Goal: Task Accomplishment & Management: Manage account settings

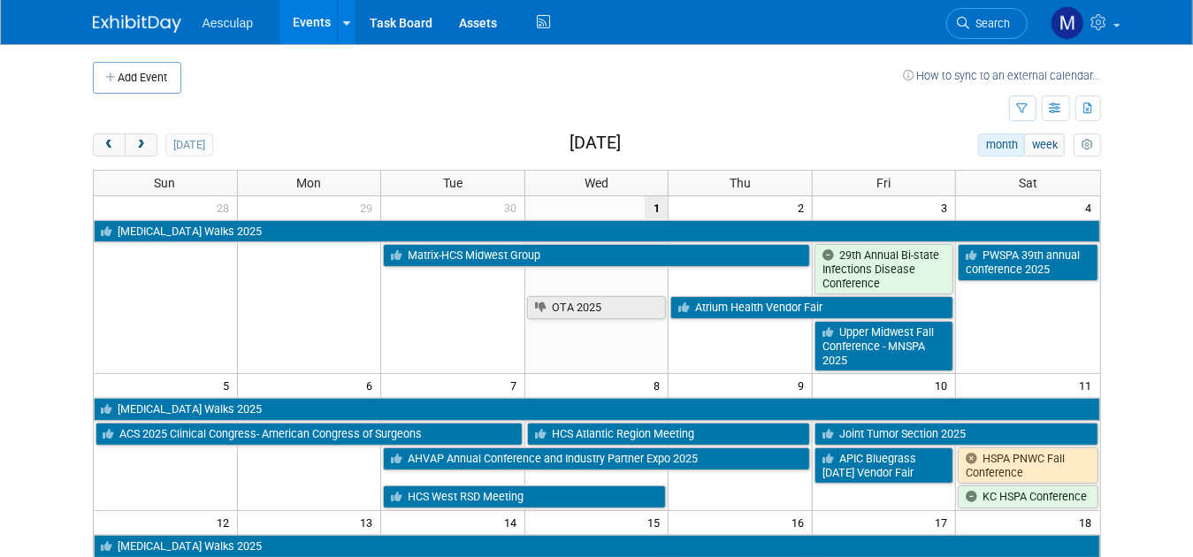
scroll to position [88, 0]
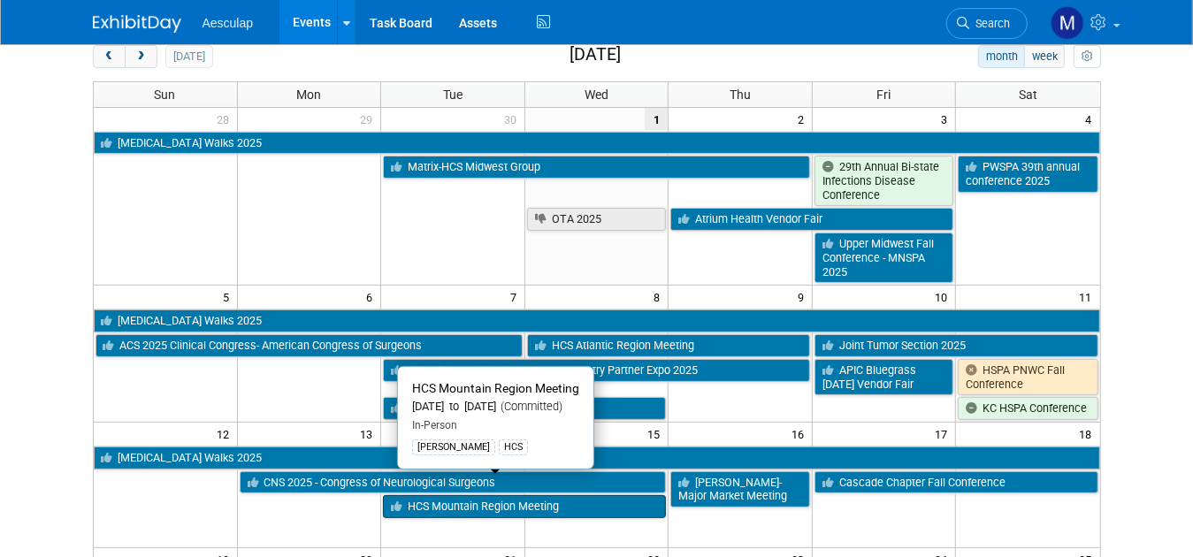
drag, startPoint x: 478, startPoint y: 488, endPoint x: 443, endPoint y: 488, distance: 35.4
click at [443, 495] on link "HCS Mountain Region Meeting" at bounding box center [524, 506] width 283 height 23
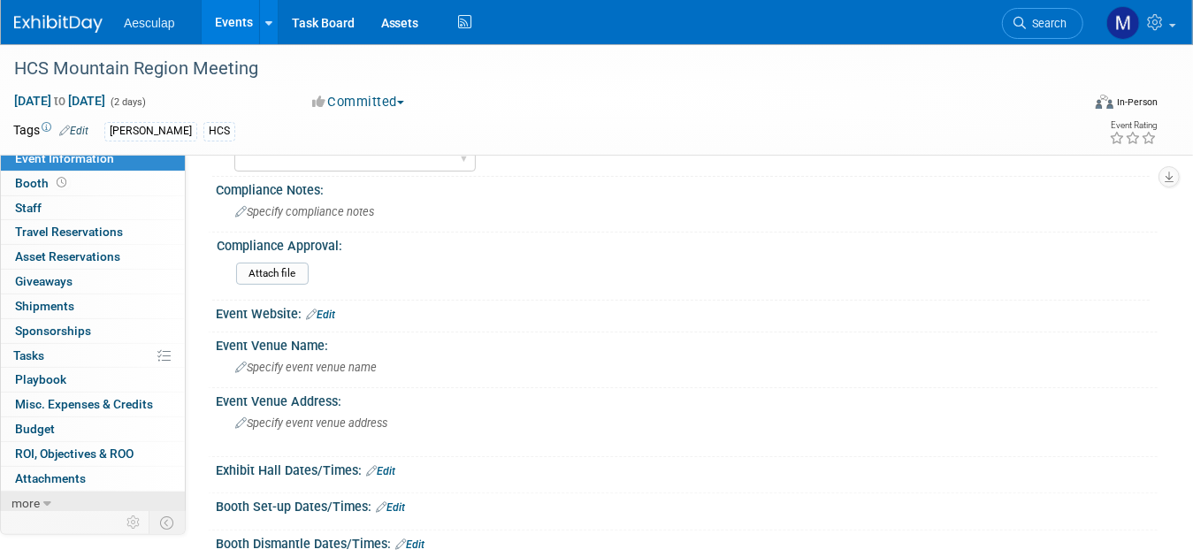
scroll to position [88, 0]
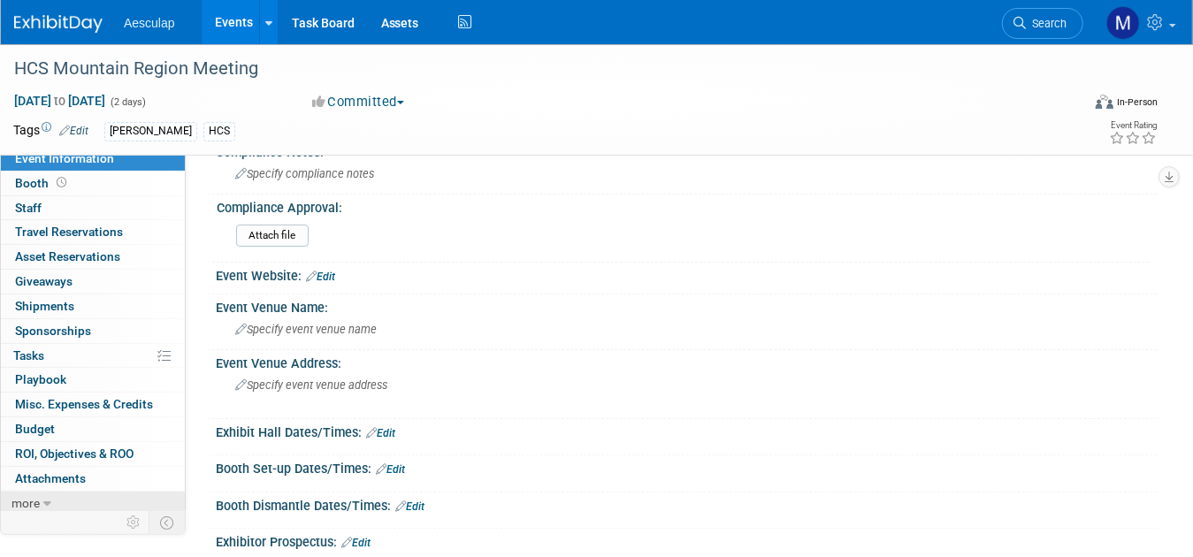
click at [47, 498] on icon at bounding box center [47, 504] width 8 height 12
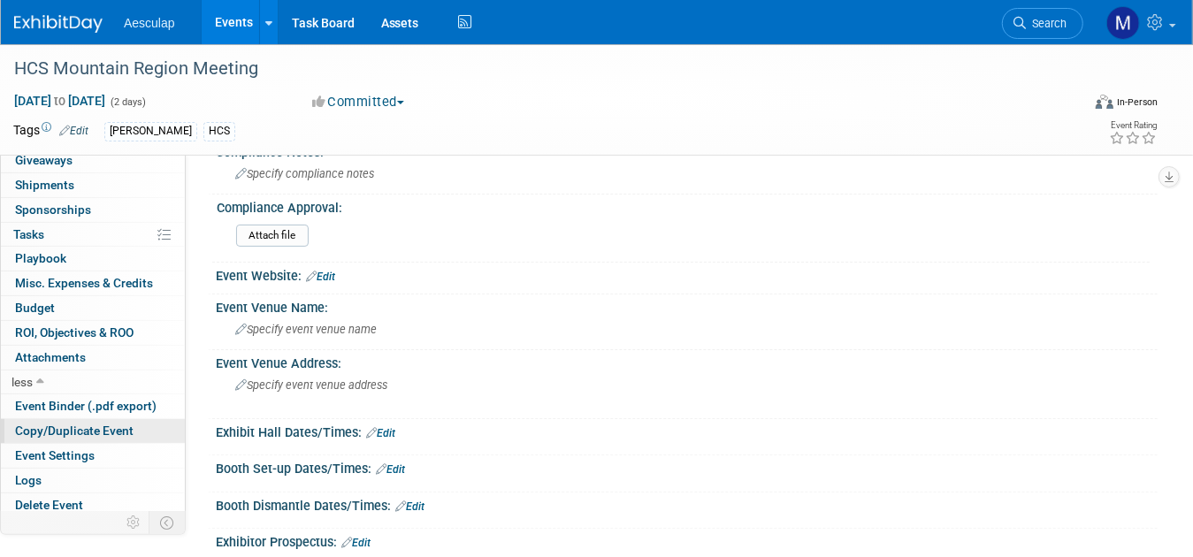
scroll to position [129, 0]
click at [65, 500] on span "Delete Event" at bounding box center [49, 504] width 68 height 14
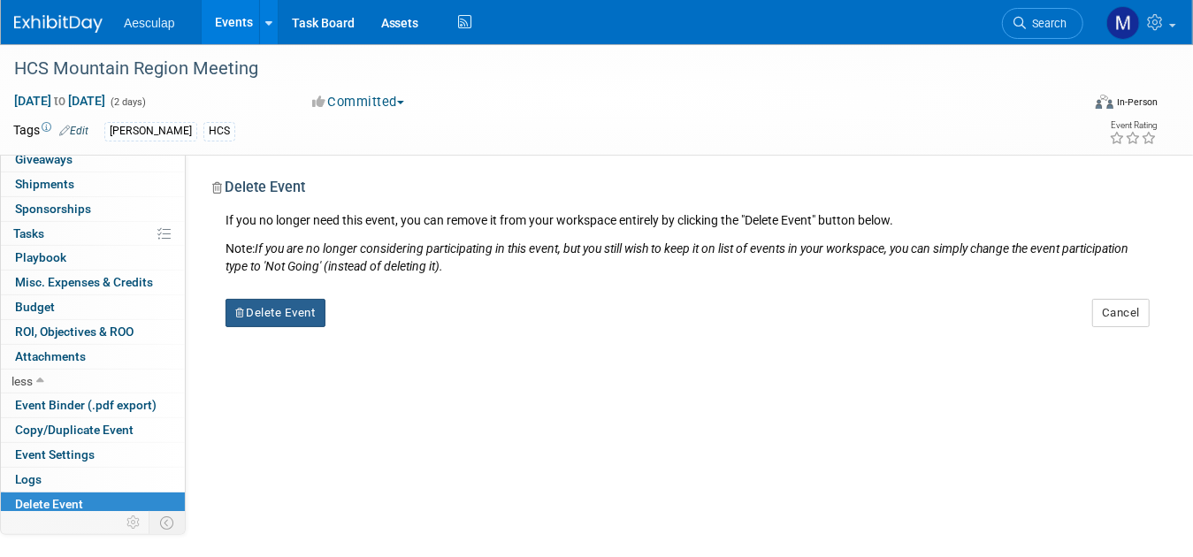
click at [292, 312] on button "Delete Event" at bounding box center [275, 313] width 100 height 28
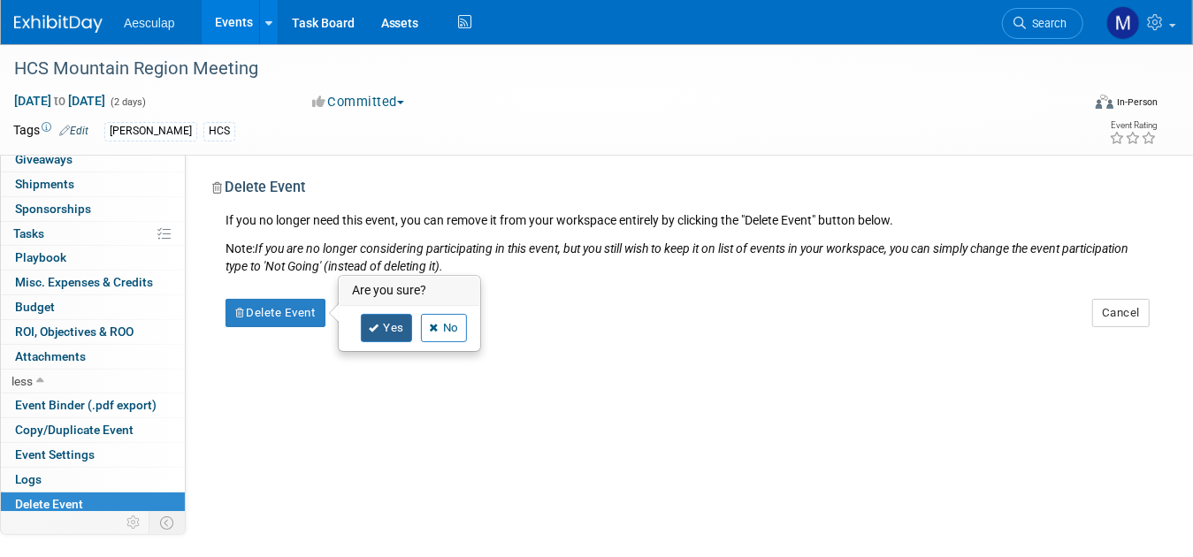
click at [380, 325] on link "Yes" at bounding box center [386, 328] width 51 height 28
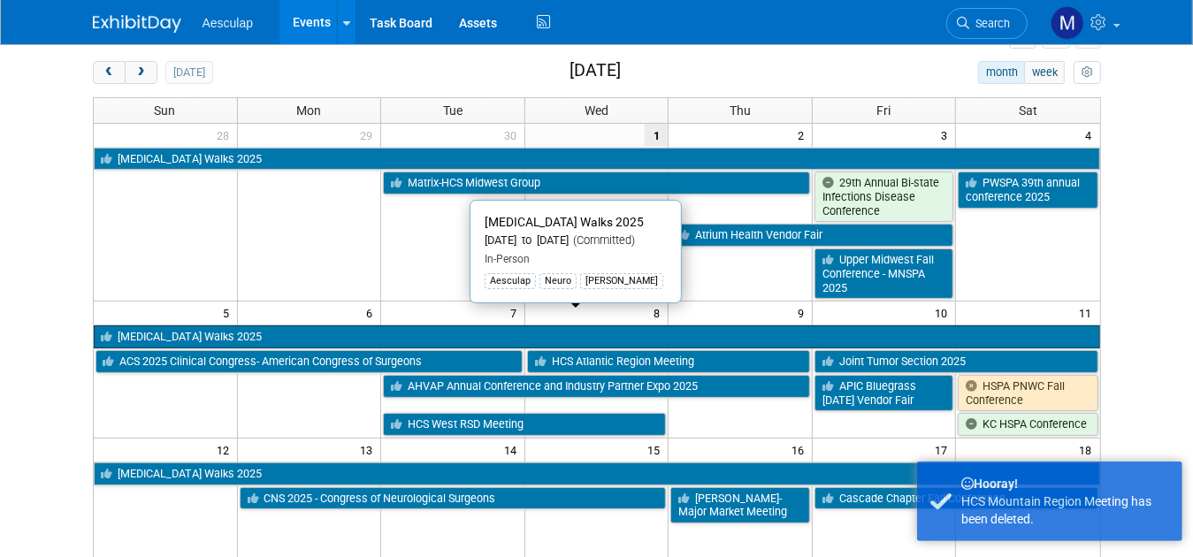
scroll to position [354, 0]
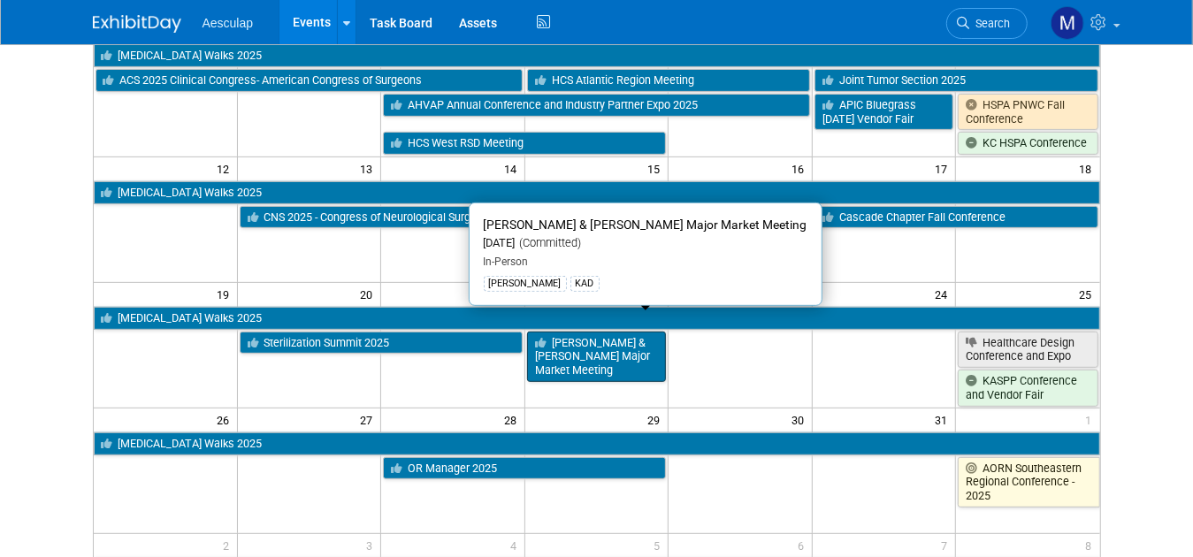
click at [592, 332] on link "Dave H & Marlon M Major Market Meeting" at bounding box center [597, 357] width 140 height 50
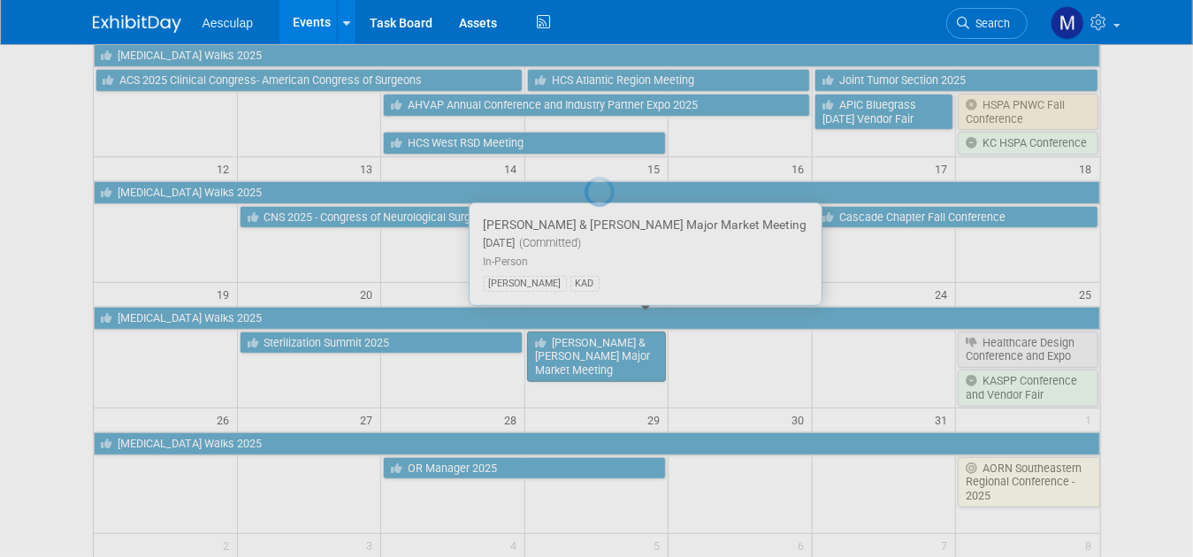
click at [592, 327] on div at bounding box center [596, 278] width 25 height 557
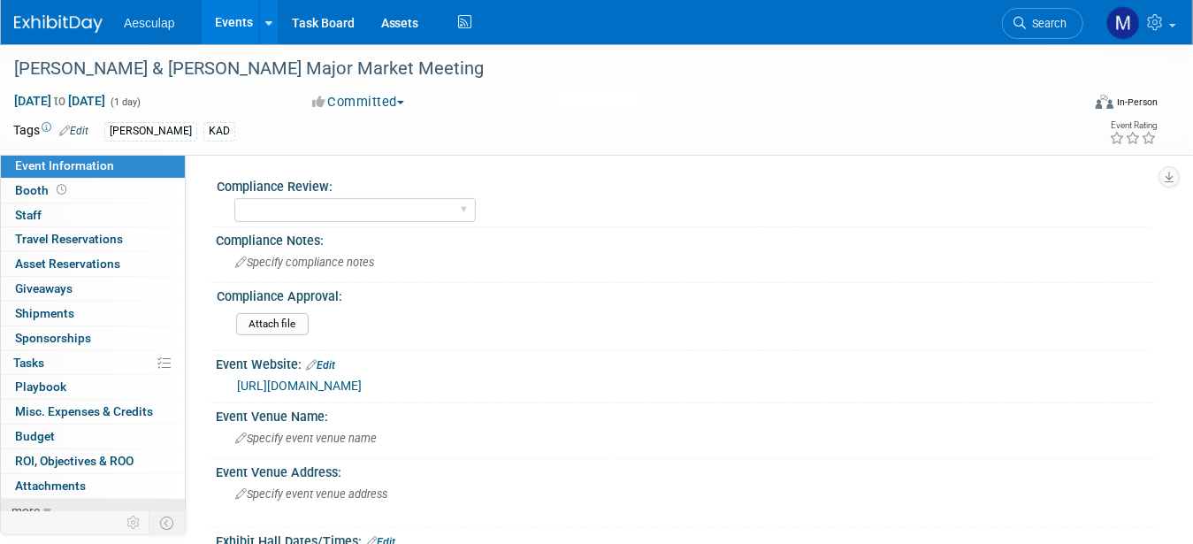
click at [50, 505] on icon at bounding box center [47, 511] width 8 height 12
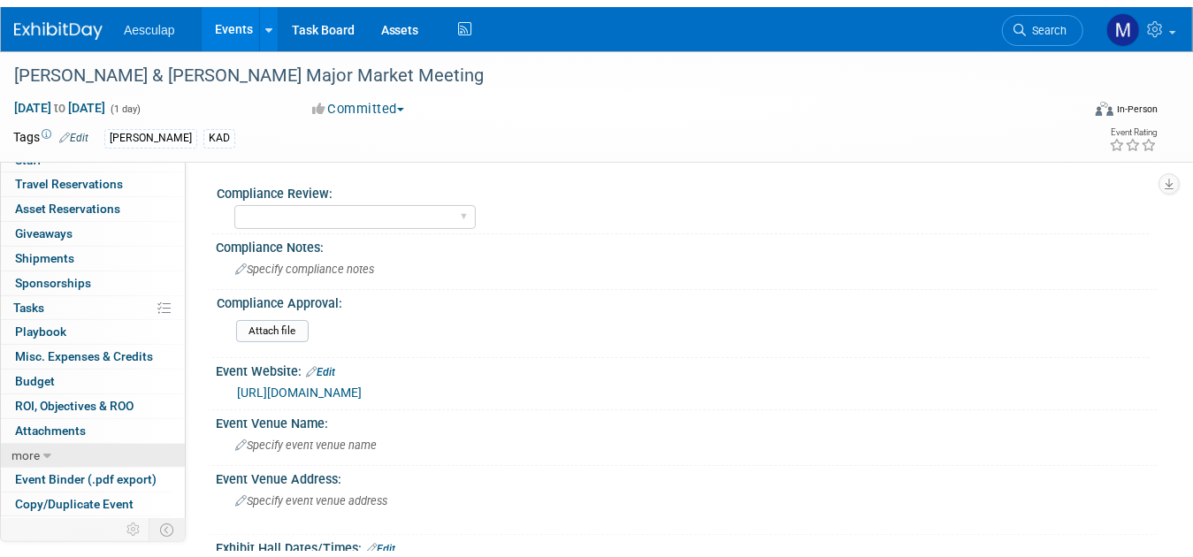
scroll to position [129, 0]
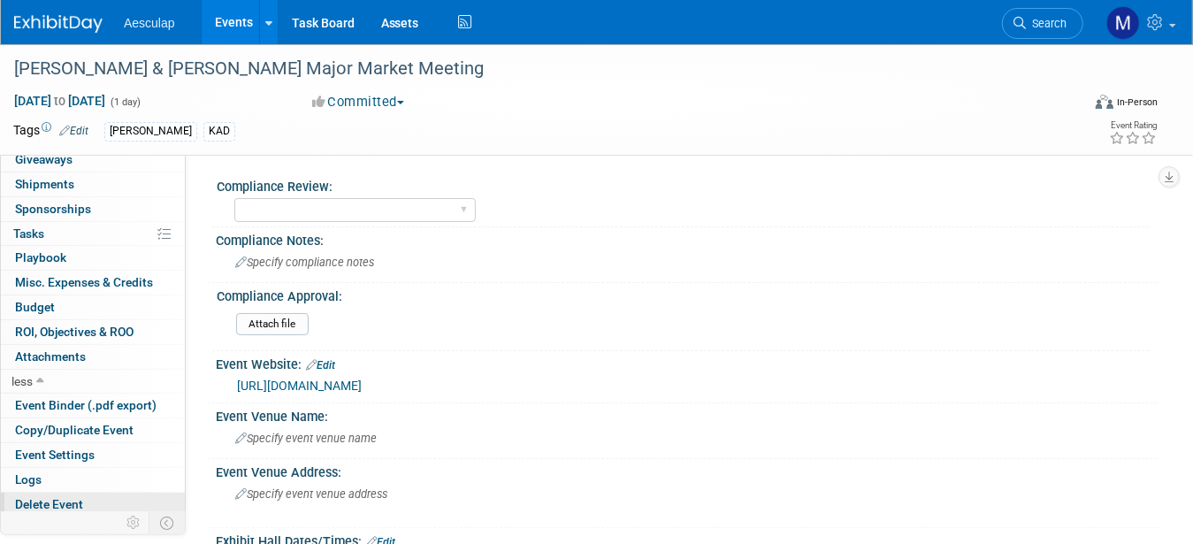
click at [51, 497] on span "Delete Event" at bounding box center [49, 504] width 68 height 14
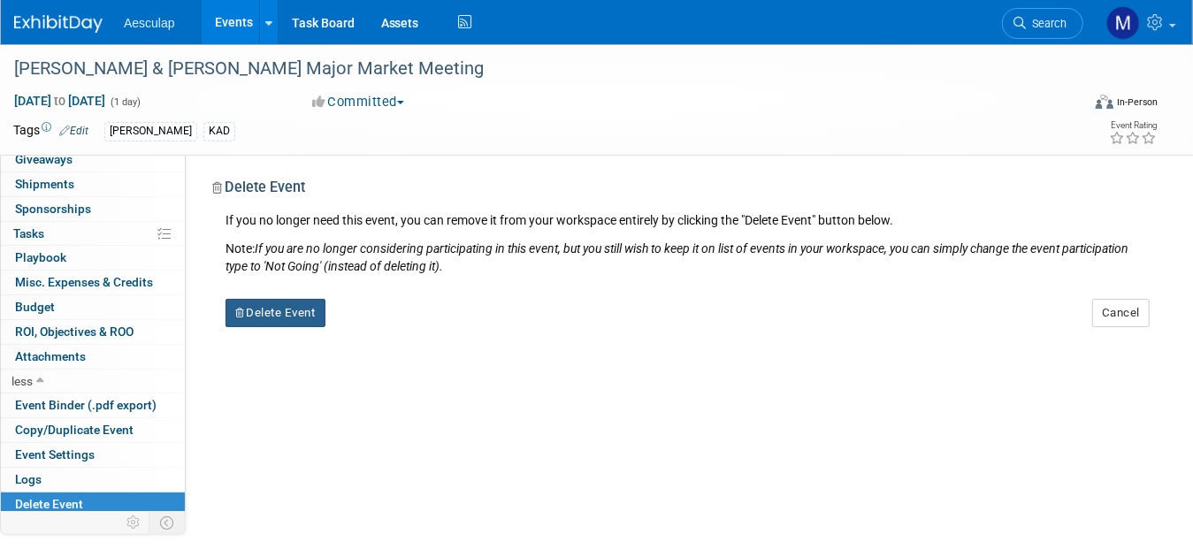
click at [306, 316] on button "Delete Event" at bounding box center [275, 313] width 100 height 28
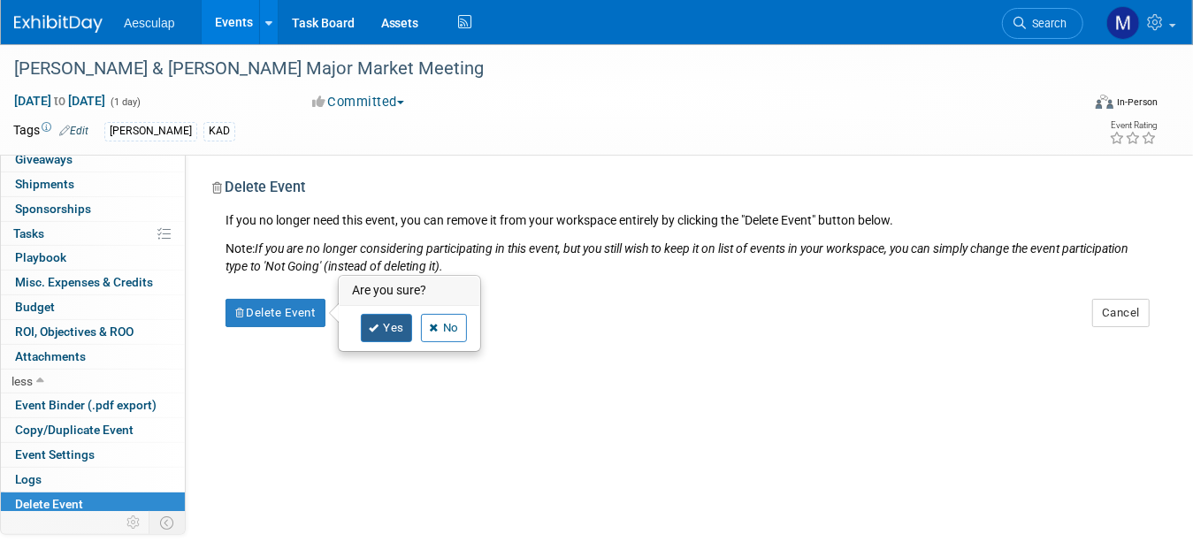
click at [385, 331] on link "Yes" at bounding box center [386, 328] width 51 height 28
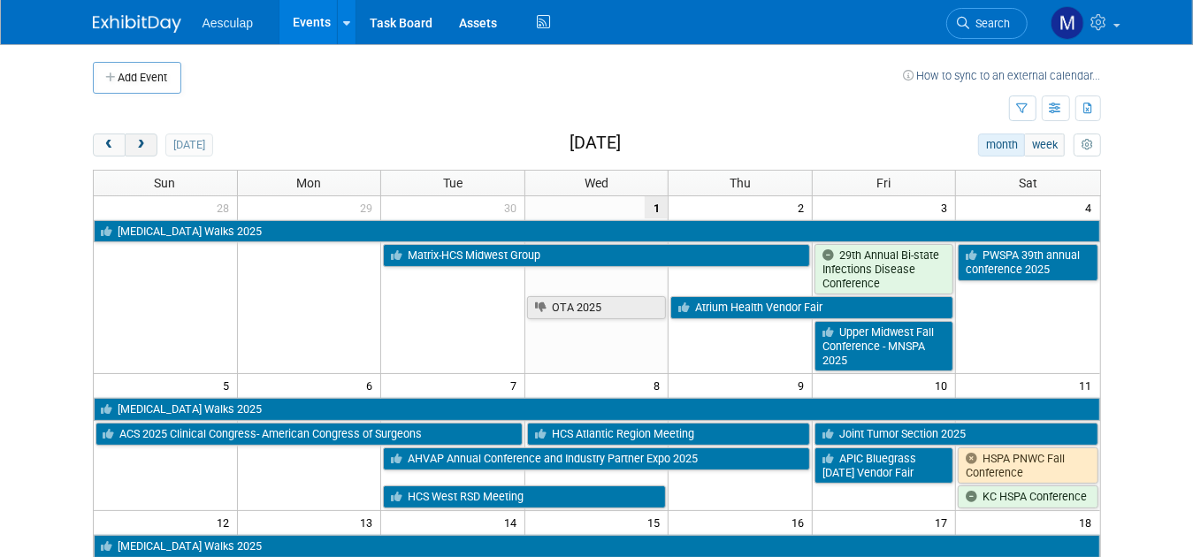
click at [125, 151] on button "next" at bounding box center [141, 145] width 33 height 23
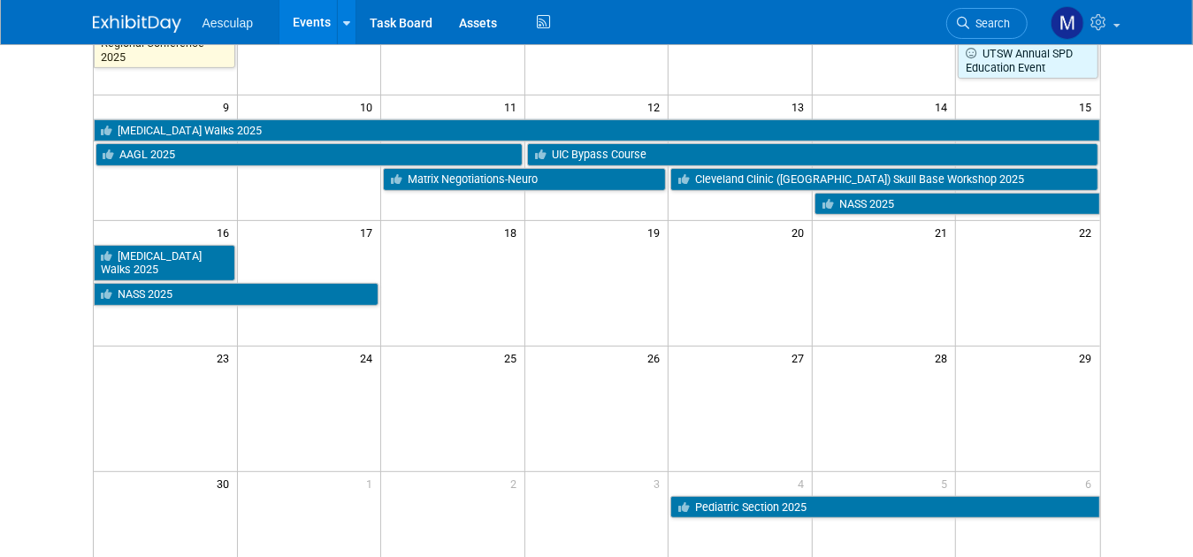
scroll to position [354, 0]
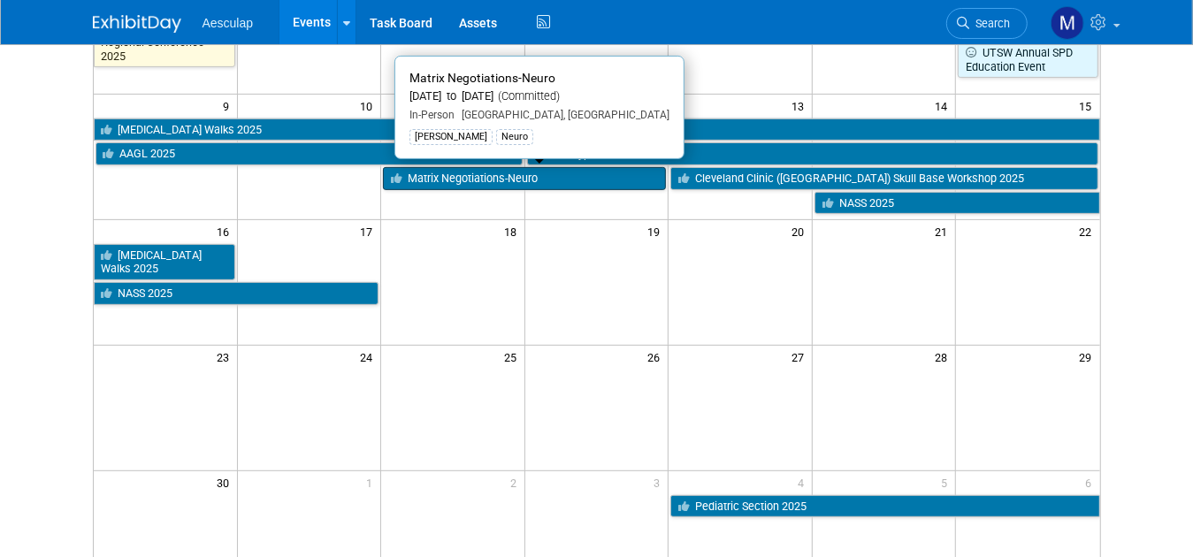
click at [467, 175] on link "Matrix Negotiations-Neuro" at bounding box center [524, 178] width 283 height 23
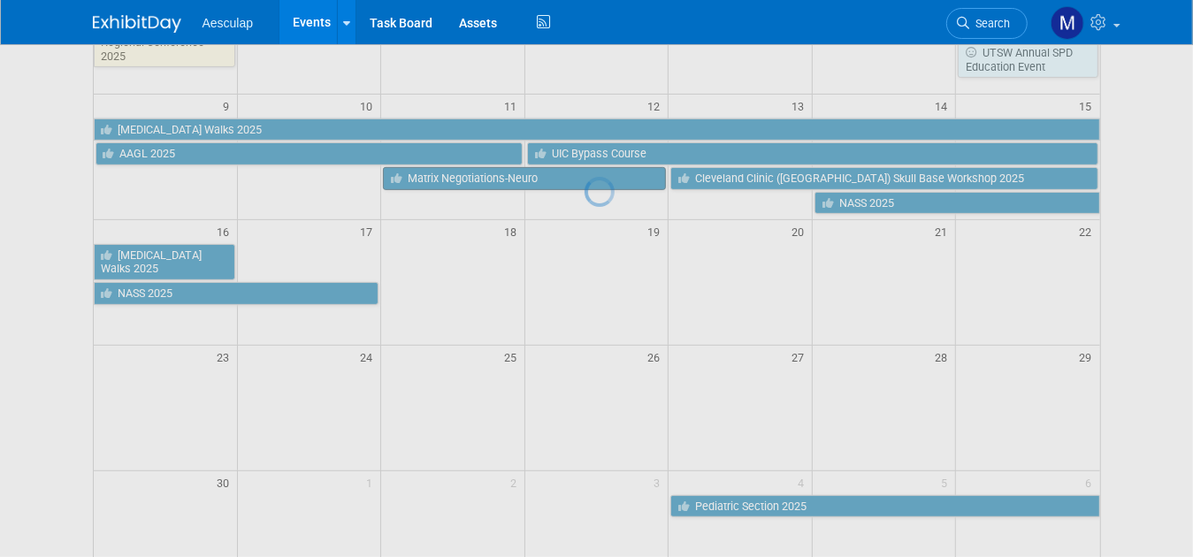
click at [584, 175] on div at bounding box center [596, 278] width 25 height 557
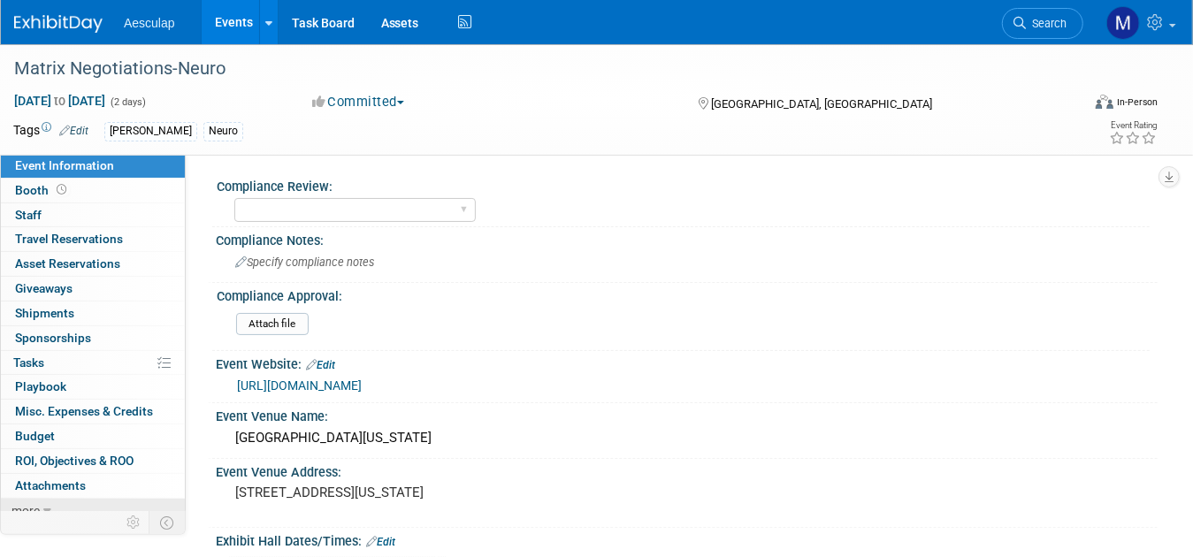
click at [54, 504] on link "more" at bounding box center [93, 511] width 184 height 24
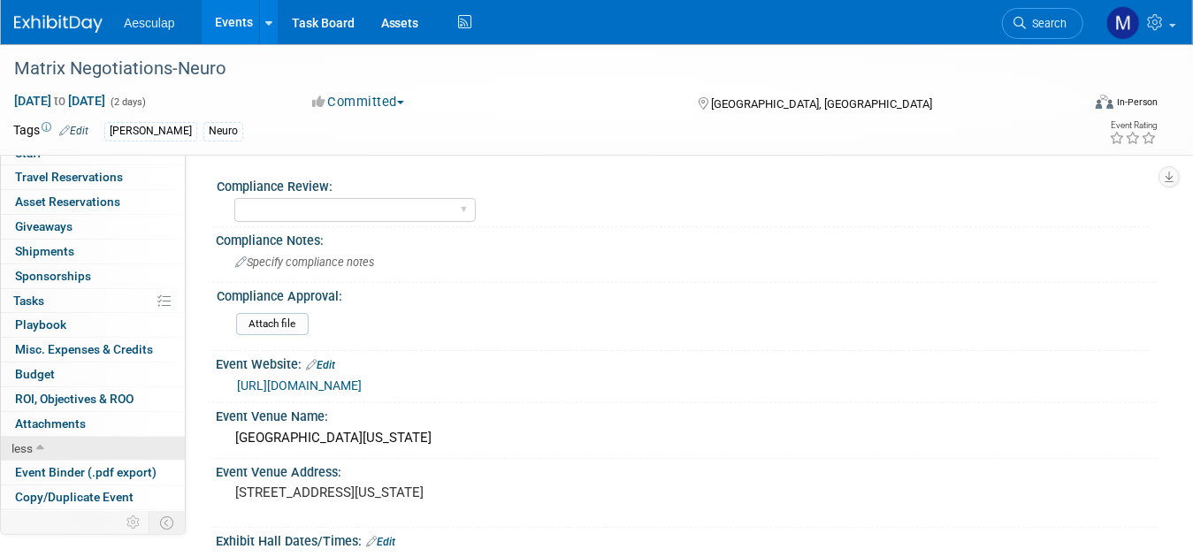
scroll to position [129, 0]
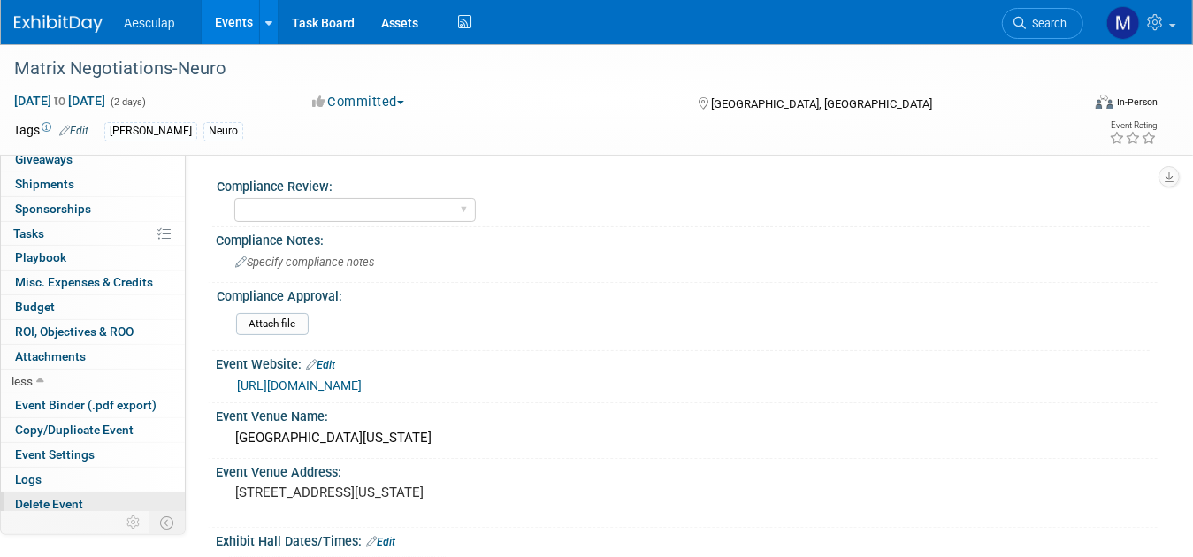
click at [52, 500] on span "Delete Event" at bounding box center [49, 504] width 68 height 14
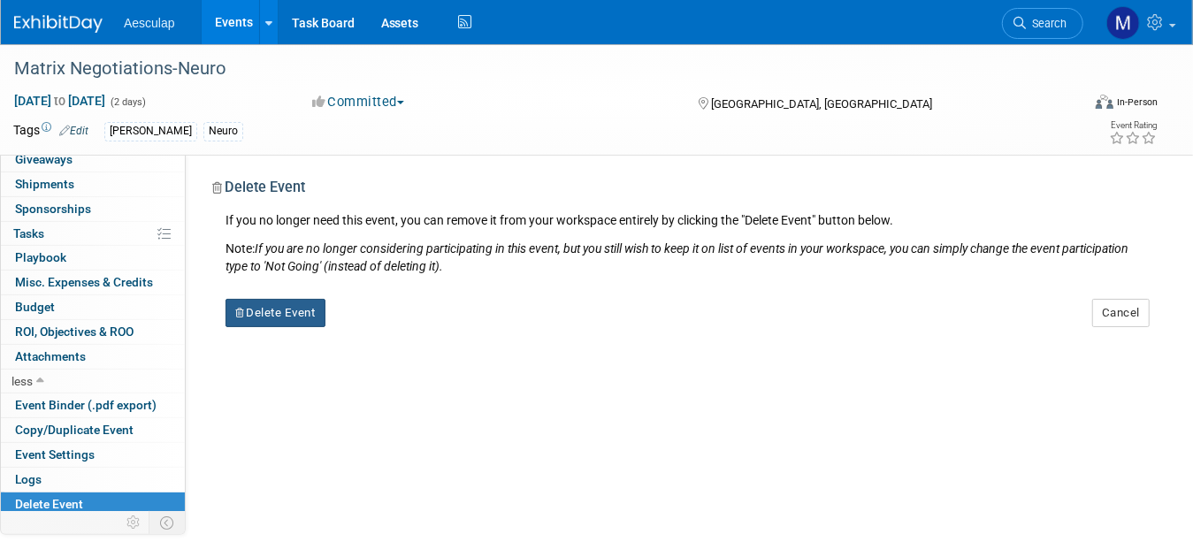
click at [278, 301] on button "Delete Event" at bounding box center [275, 313] width 100 height 28
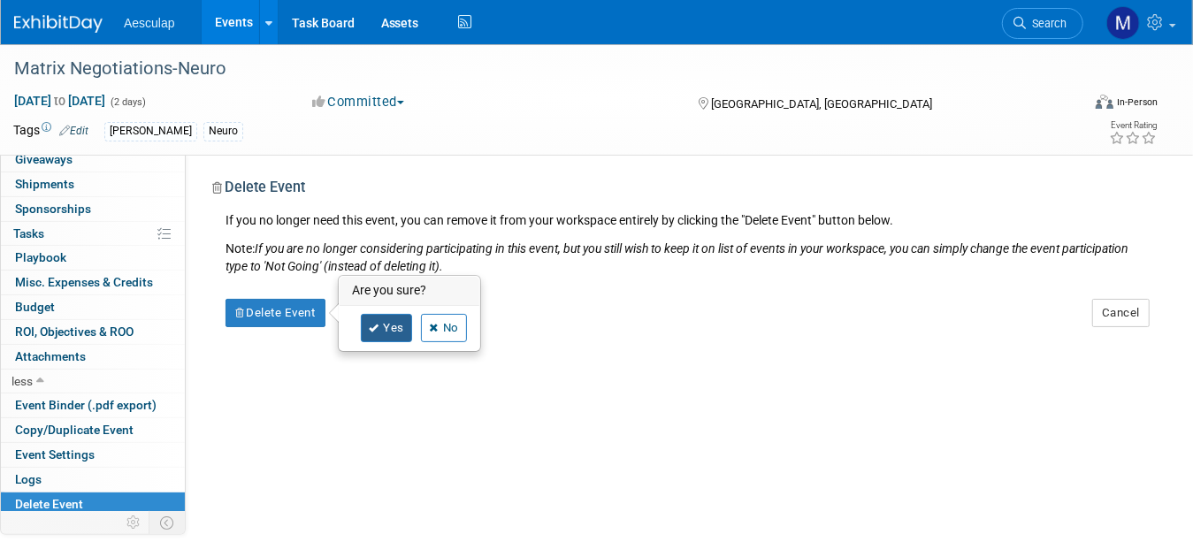
click at [374, 329] on icon at bounding box center [374, 329] width 11 height 10
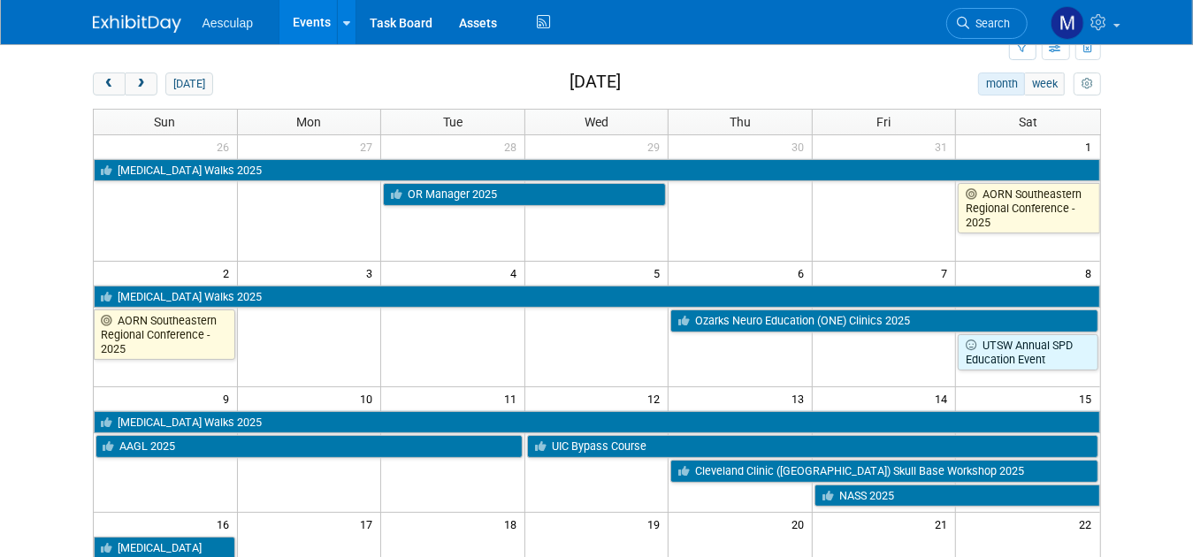
scroll to position [54, 0]
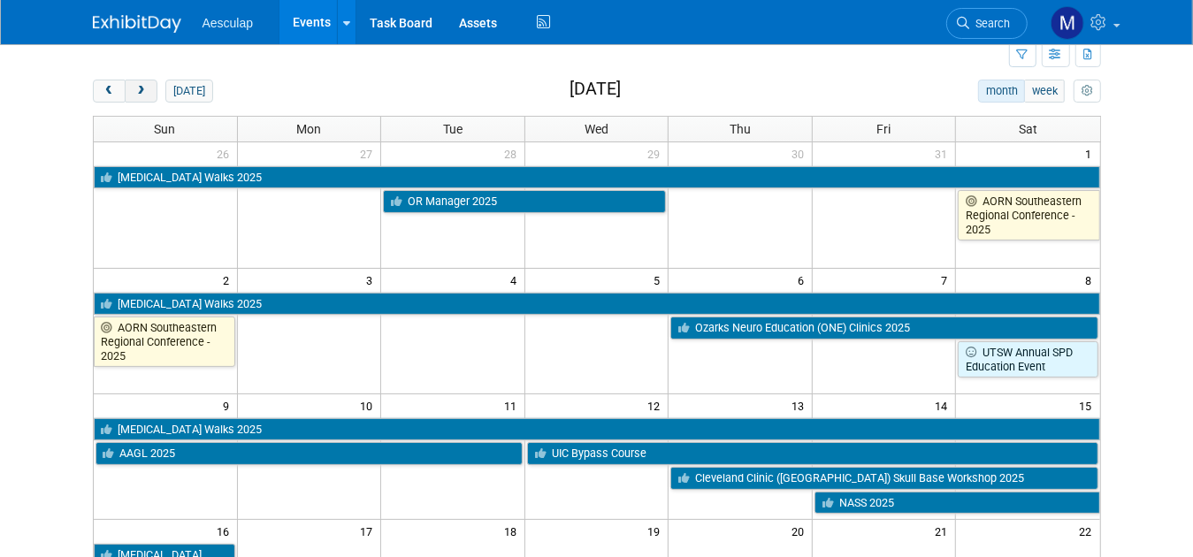
click at [134, 91] on span "next" at bounding box center [140, 91] width 13 height 11
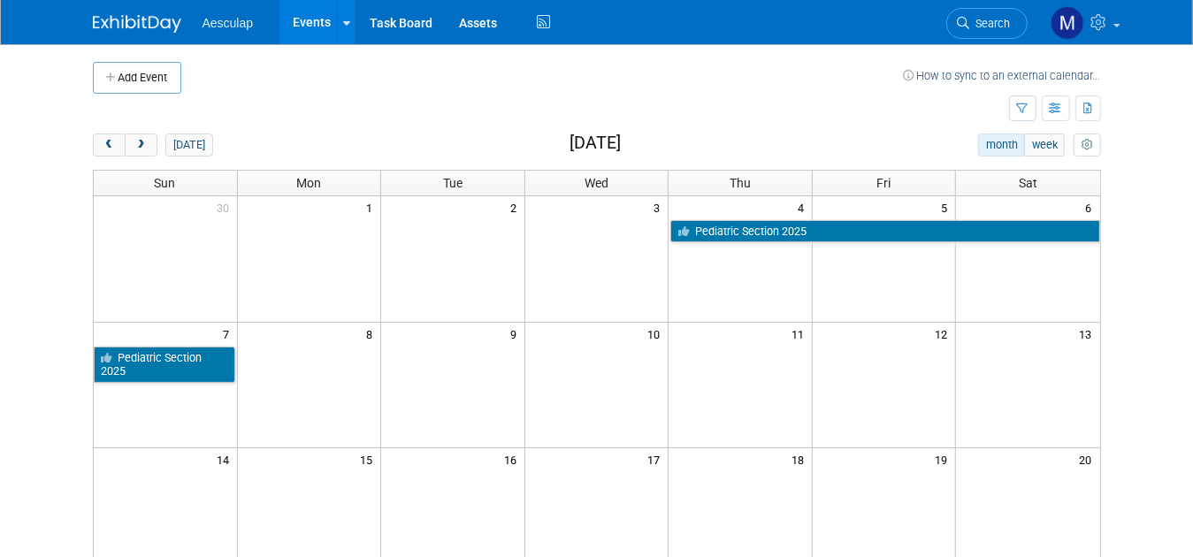
scroll to position [0, 0]
